Goal: Check status: Check status

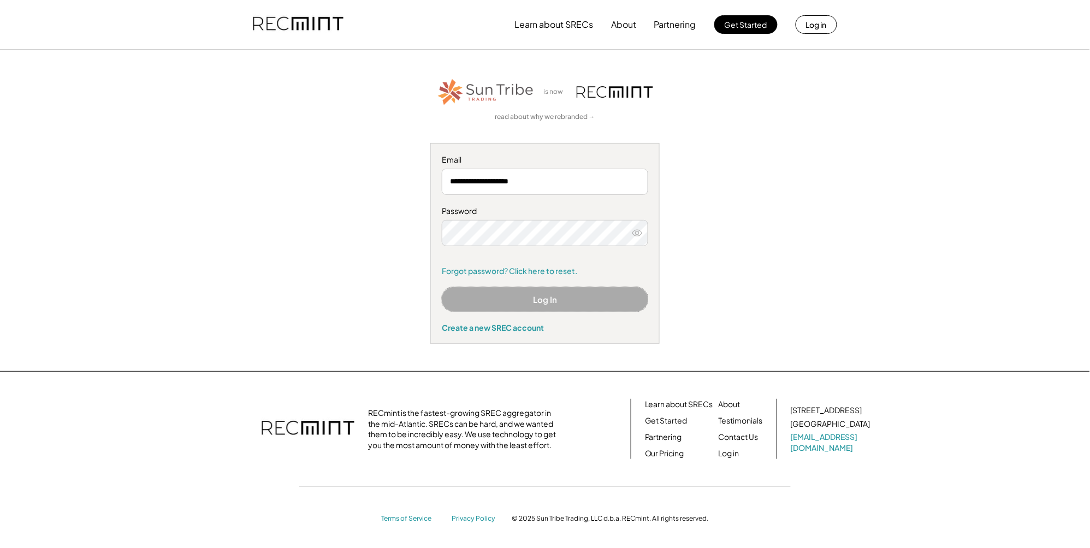
click at [534, 301] on button "Log In" at bounding box center [545, 299] width 206 height 25
click at [637, 232] on icon at bounding box center [637, 233] width 11 height 11
click at [525, 298] on button "Log In" at bounding box center [545, 299] width 206 height 25
click at [493, 301] on button "Log In" at bounding box center [545, 299] width 206 height 25
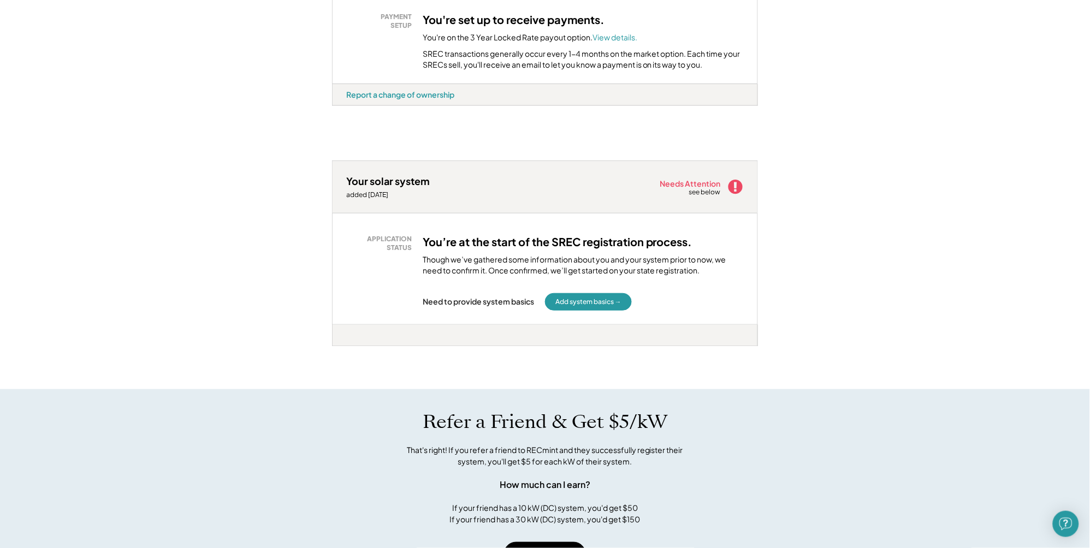
scroll to position [287, 0]
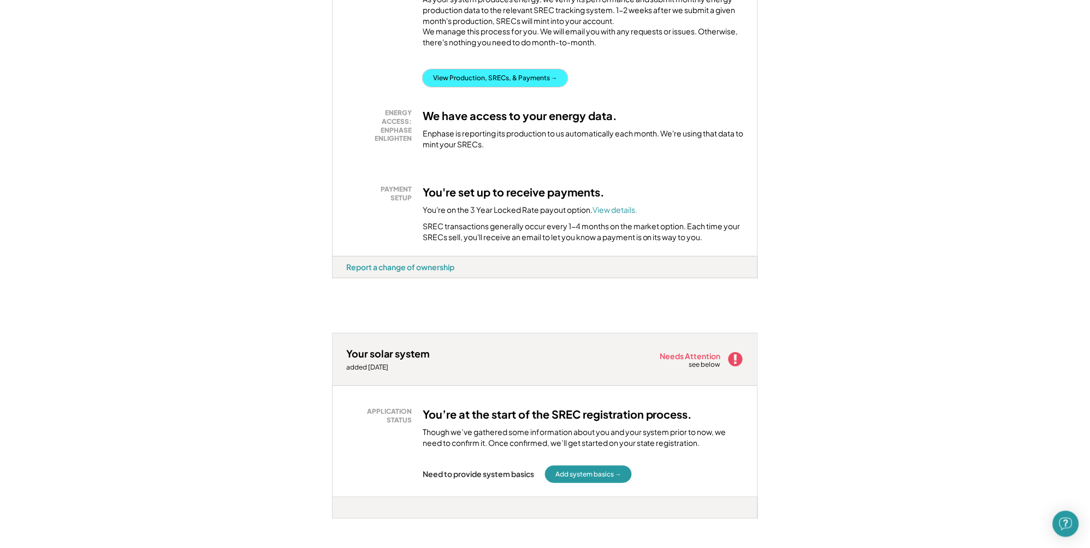
drag, startPoint x: 489, startPoint y: 83, endPoint x: 508, endPoint y: 93, distance: 22.0
click at [489, 84] on button "View Production, SRECs, & Payments →" at bounding box center [495, 77] width 145 height 17
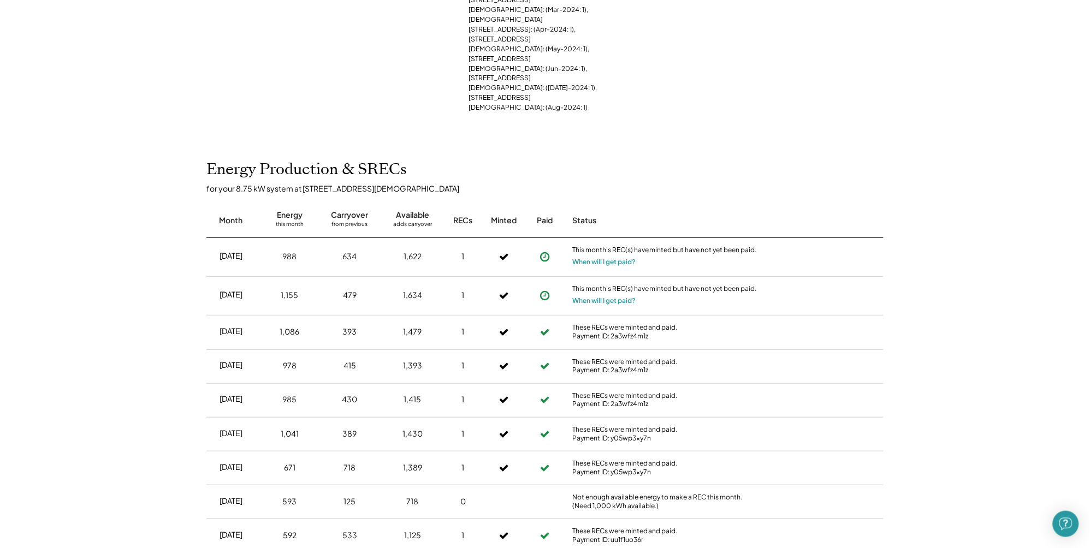
scroll to position [460, 0]
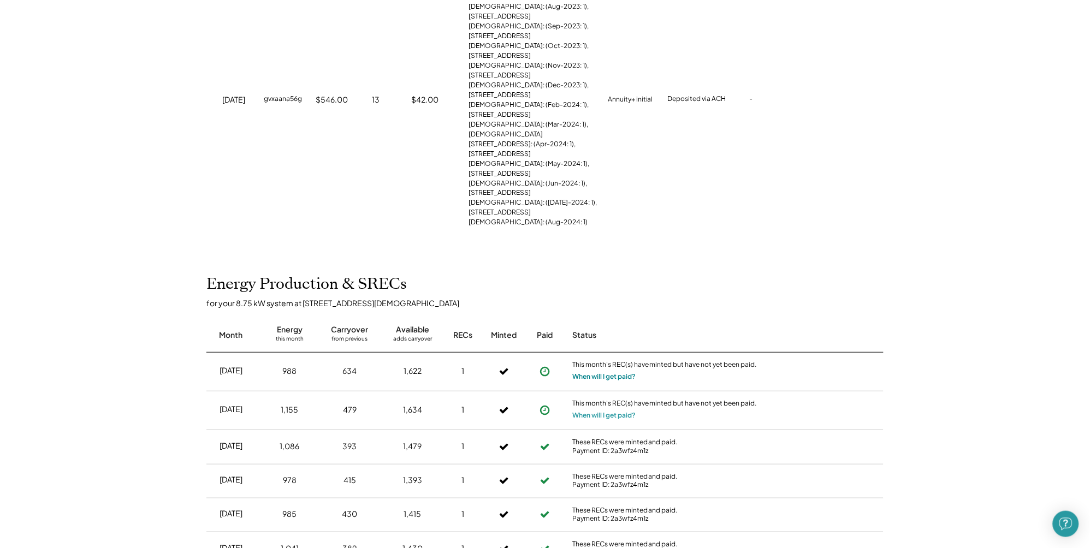
click at [592, 372] on button "When will I get paid?" at bounding box center [603, 377] width 63 height 11
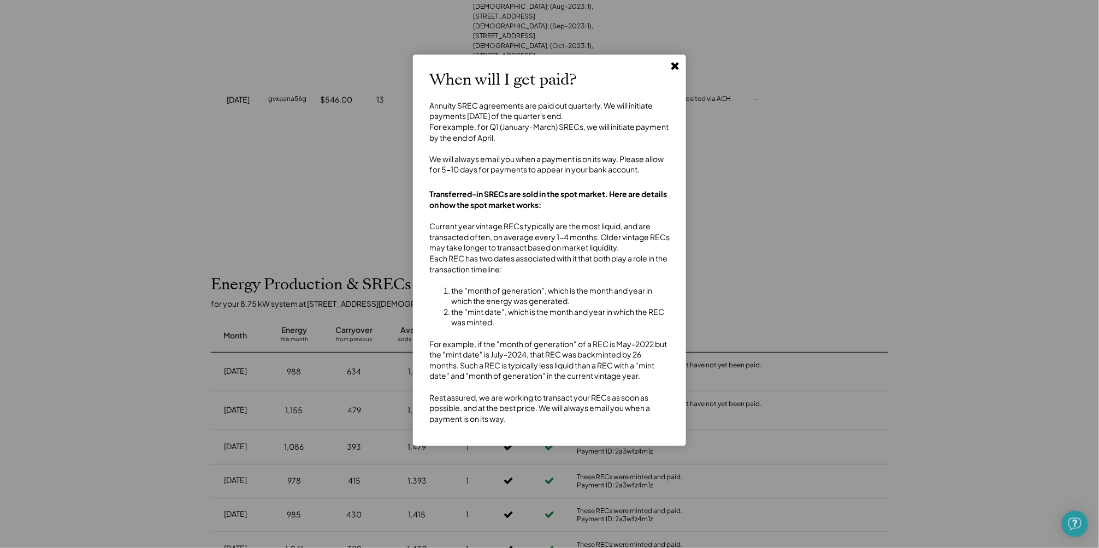
click at [670, 67] on icon at bounding box center [675, 65] width 11 height 11
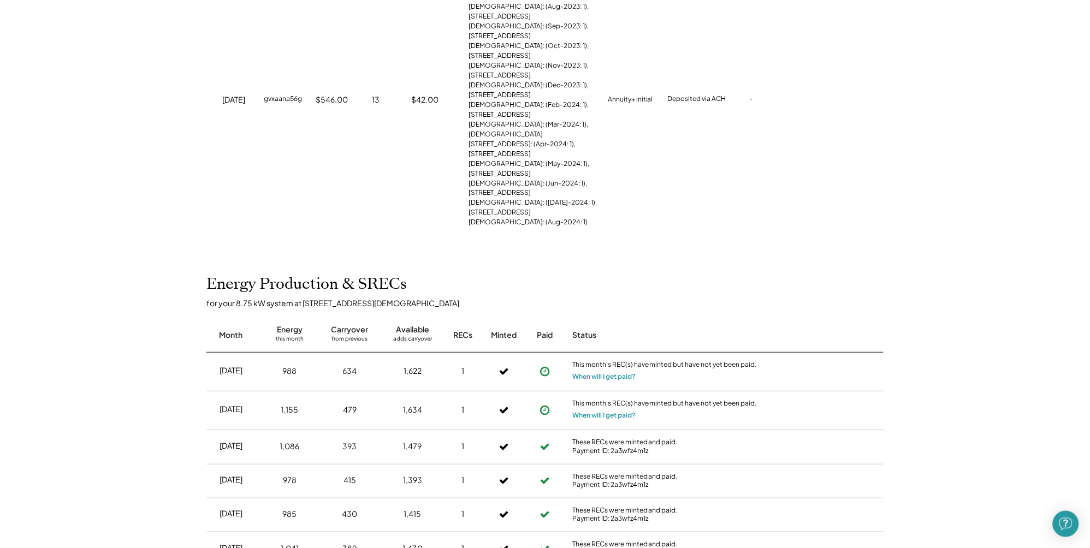
click at [547, 366] on icon at bounding box center [545, 371] width 11 height 11
click at [596, 372] on button "When will I get paid?" at bounding box center [603, 377] width 63 height 11
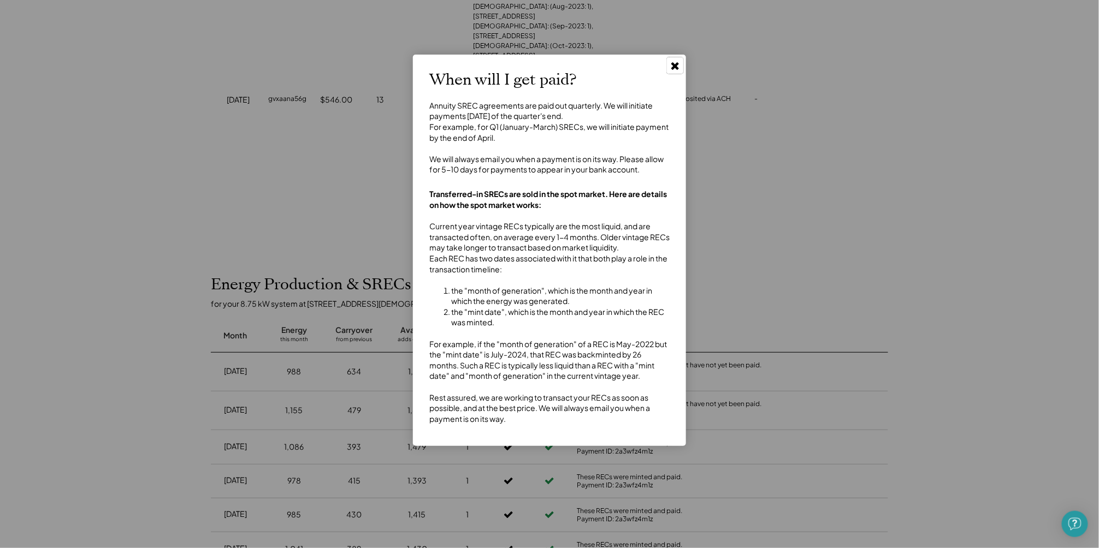
click at [674, 68] on use at bounding box center [675, 66] width 8 height 8
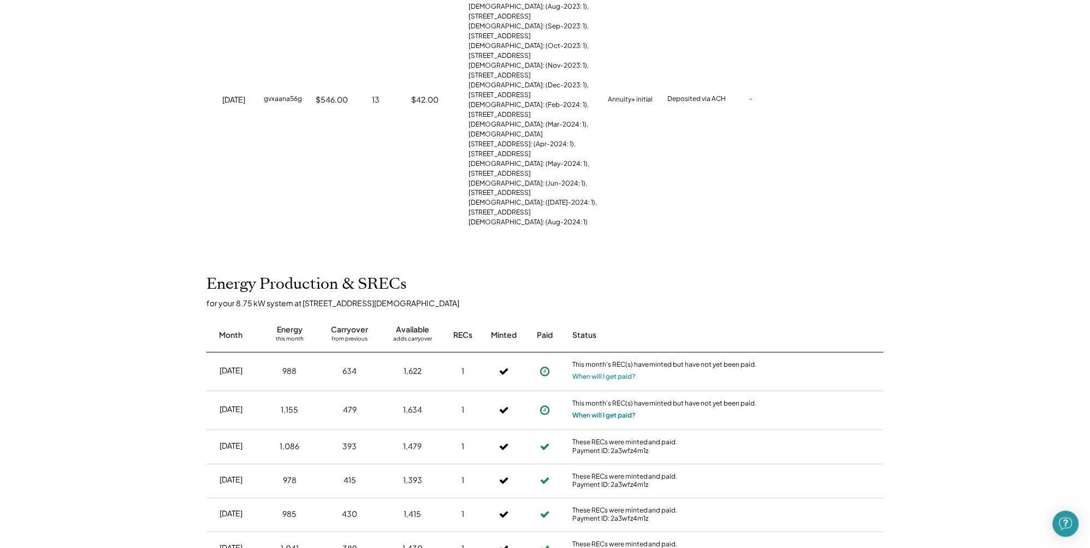
click at [607, 411] on button "When will I get paid?" at bounding box center [603, 416] width 63 height 11
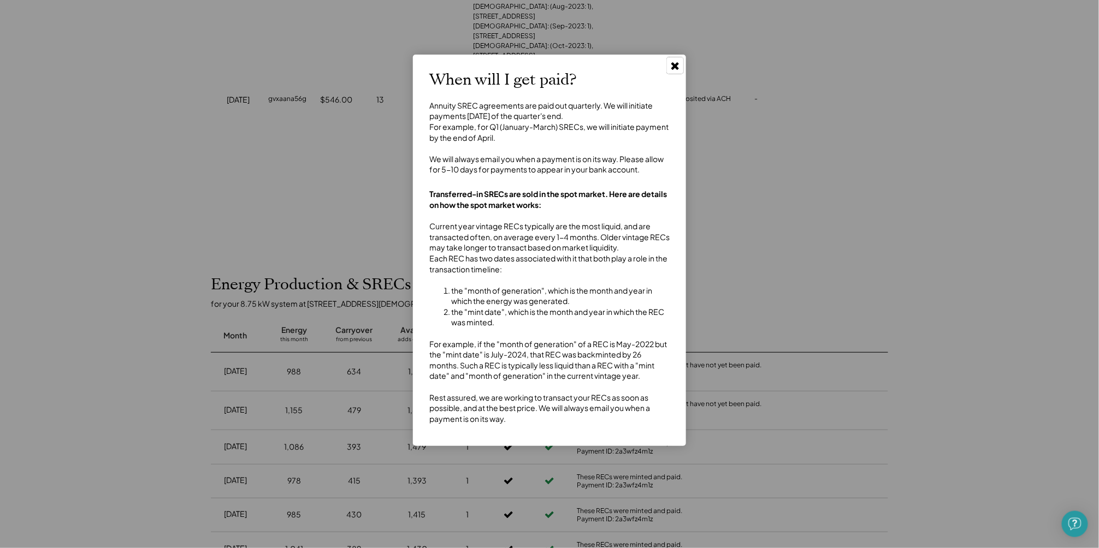
click at [673, 66] on icon at bounding box center [675, 65] width 11 height 11
